Goal: Book appointment/travel/reservation

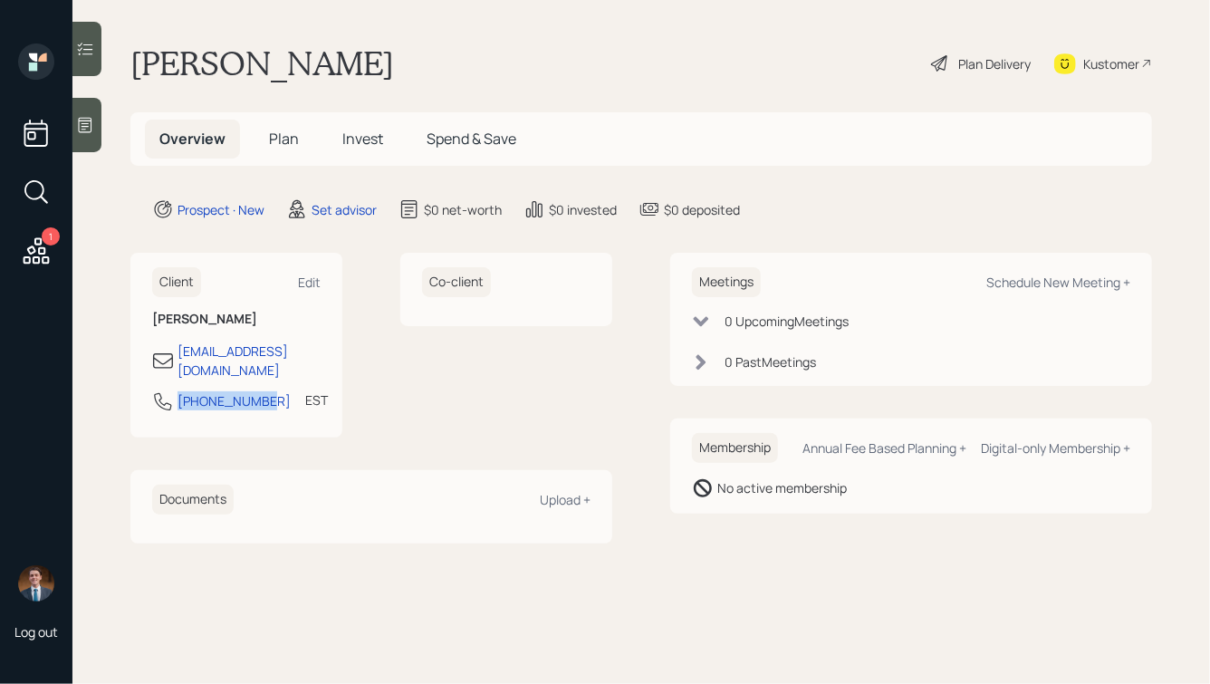
drag, startPoint x: 266, startPoint y: 385, endPoint x: 151, endPoint y: 385, distance: 115.0
click at [151, 385] on div "Client Edit [PERSON_NAME] [EMAIL_ADDRESS][DOMAIN_NAME] [PHONE_NUMBER] EST Curre…" at bounding box center [236, 345] width 212 height 185
copy div "[PHONE_NUMBER]"
click at [1037, 283] on div "Schedule New Meeting +" at bounding box center [1058, 281] width 144 height 17
select select "round-[PERSON_NAME]"
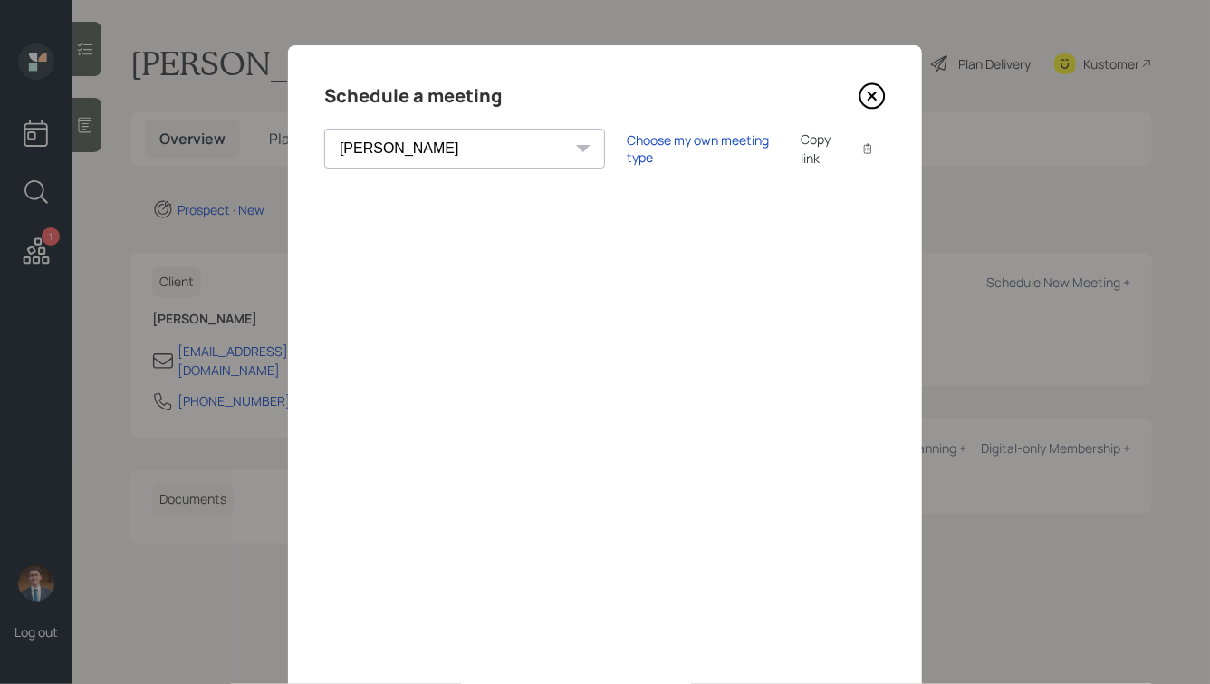
click at [870, 100] on icon at bounding box center [872, 95] width 27 height 27
